Goal: Information Seeking & Learning: Understand process/instructions

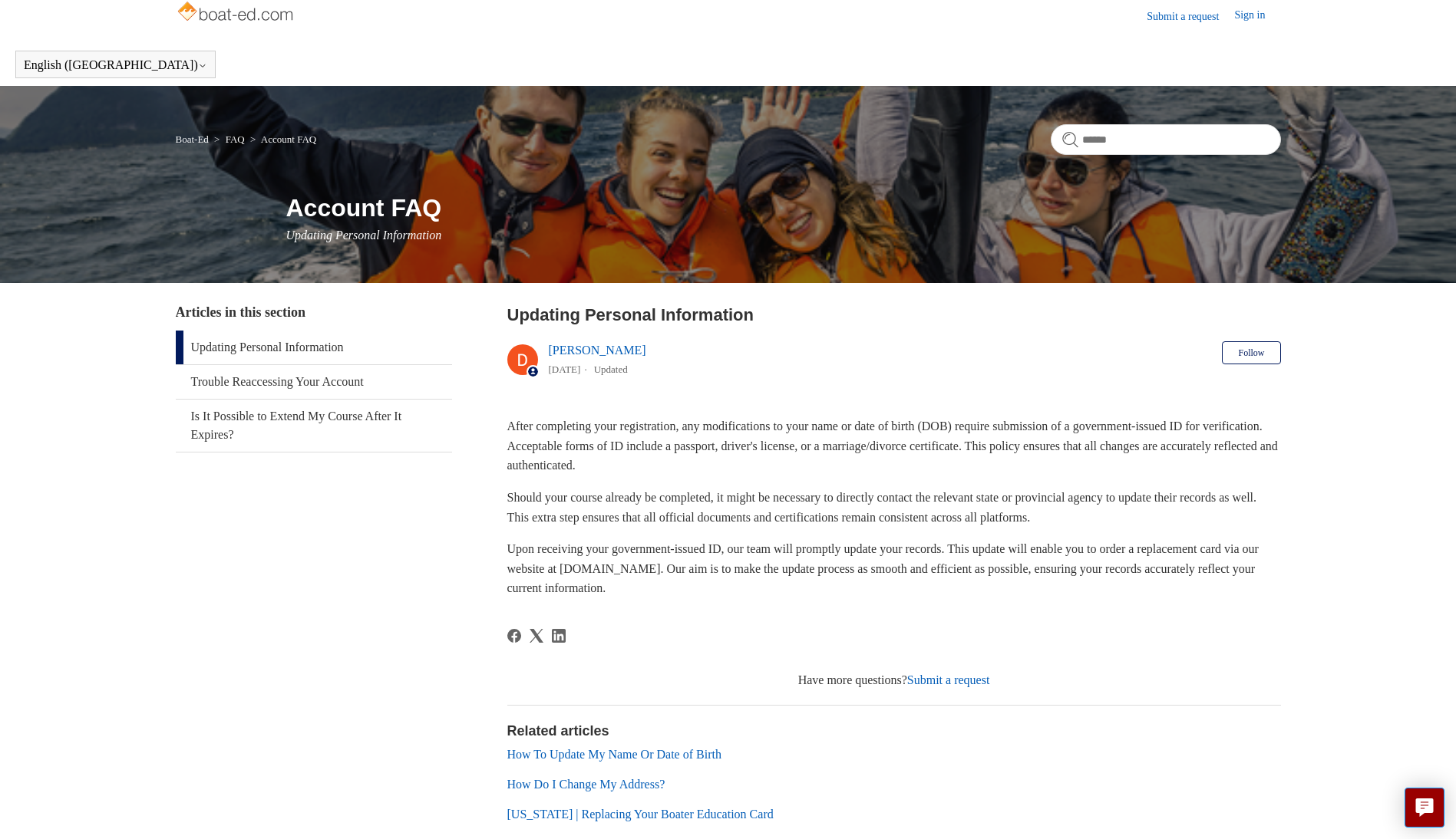
scroll to position [163, 0]
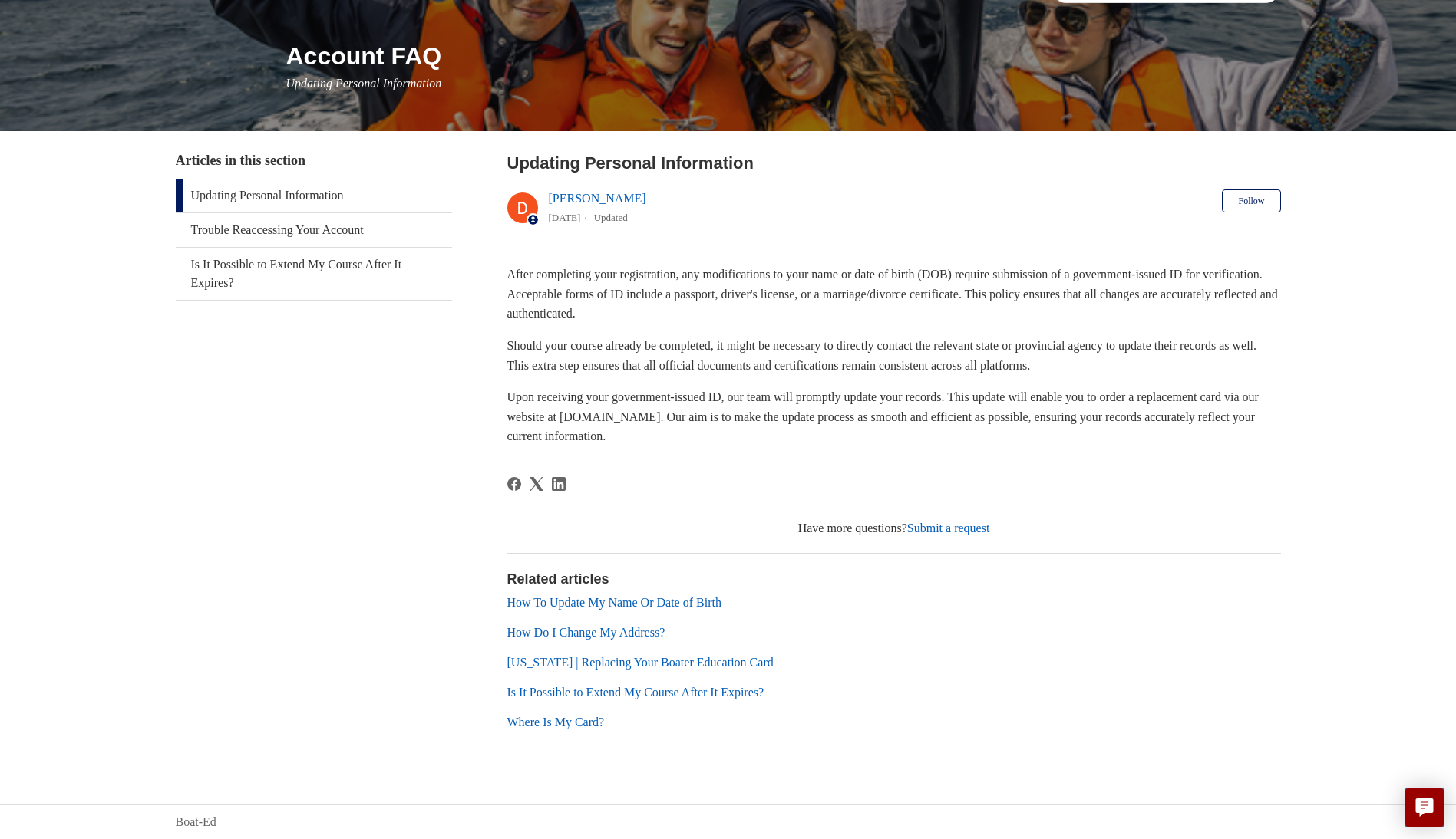
click at [631, 599] on link "How To Update My Name Or Date of Birth" at bounding box center [614, 602] width 214 height 13
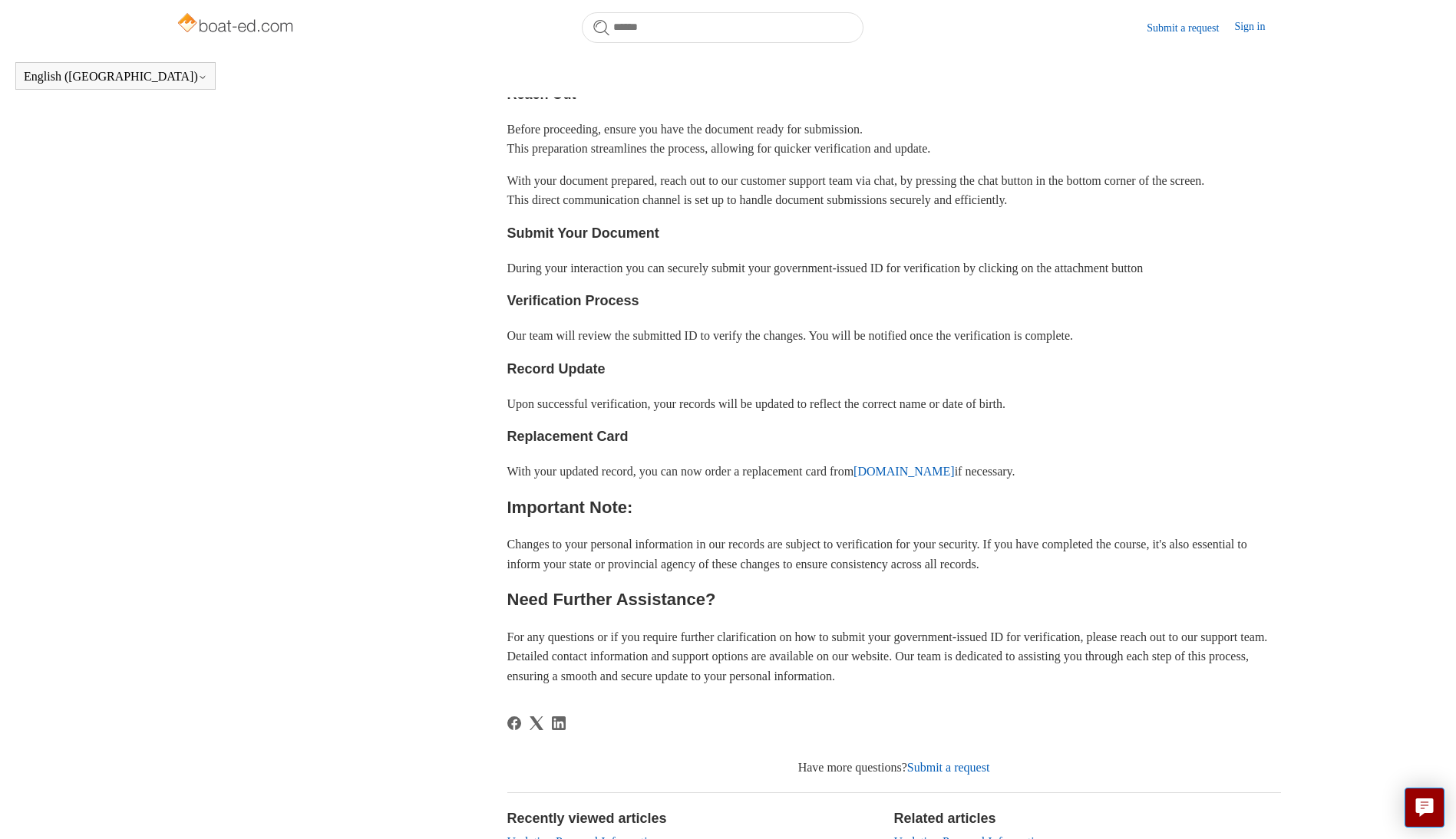
scroll to position [724, 0]
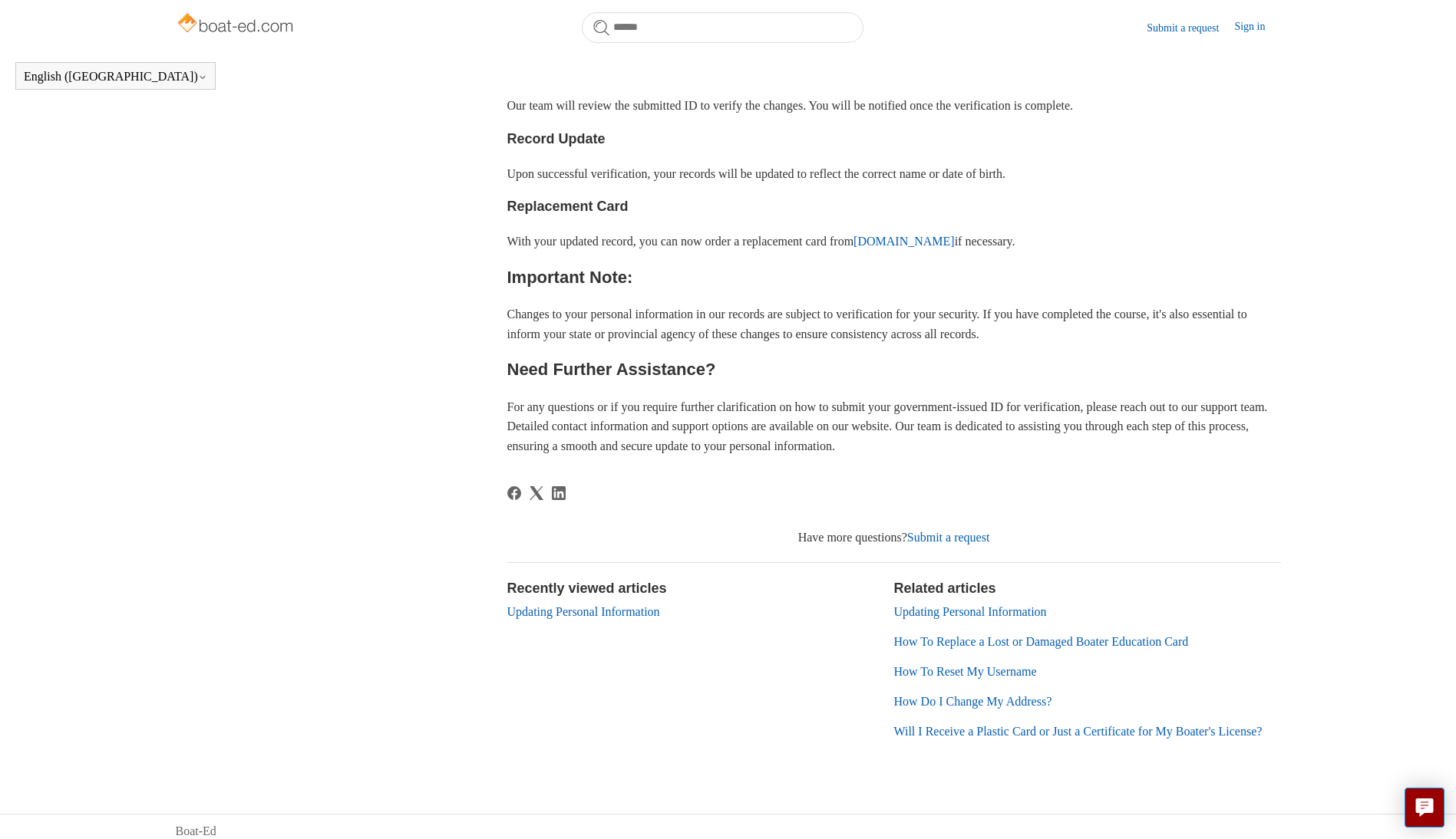
click at [939, 544] on link "Submit a request" at bounding box center [948, 537] width 83 height 13
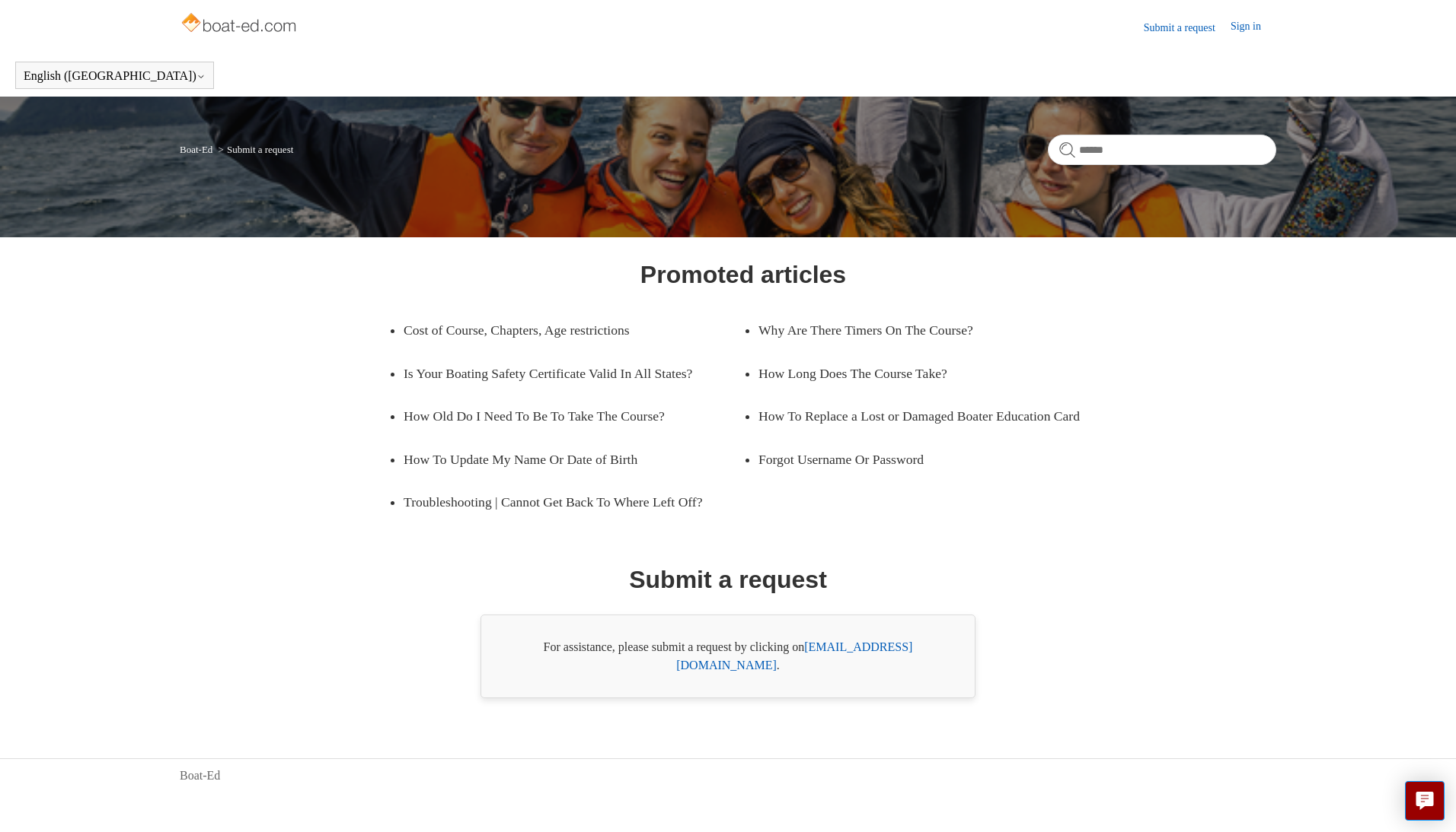
click at [846, 665] on link "support@boat-ed.com" at bounding box center [794, 656] width 236 height 31
click at [1172, 29] on link "Submit a request" at bounding box center [1187, 28] width 86 height 16
click at [1433, 808] on icon "Live chat" at bounding box center [1425, 801] width 18 height 18
